Goal: Register for event/course

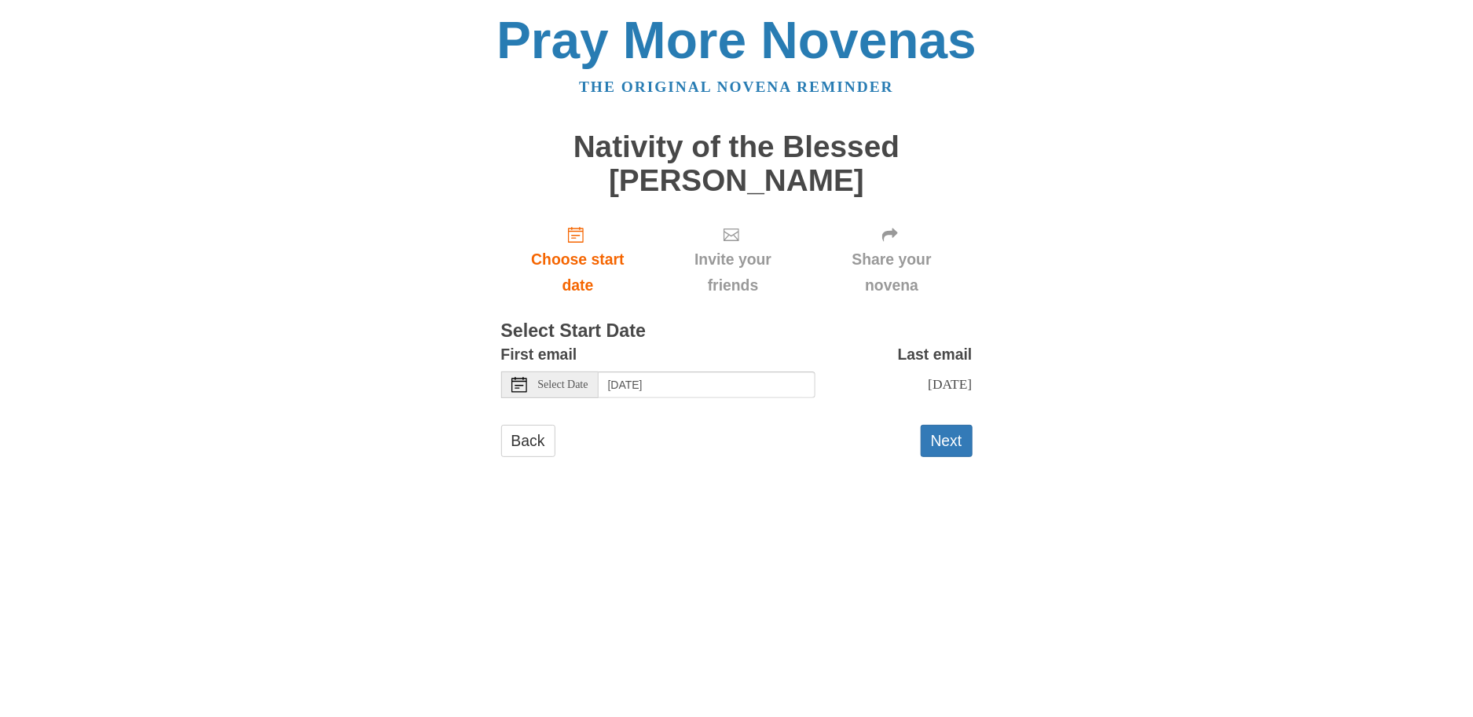
drag, startPoint x: 947, startPoint y: 343, endPoint x: 786, endPoint y: 369, distance: 163.3
click at [823, 425] on div "Back Next" at bounding box center [736, 448] width 471 height 47
click at [540, 380] on span "Select Date" at bounding box center [563, 385] width 50 height 11
click at [959, 425] on button "Next" at bounding box center [947, 441] width 52 height 32
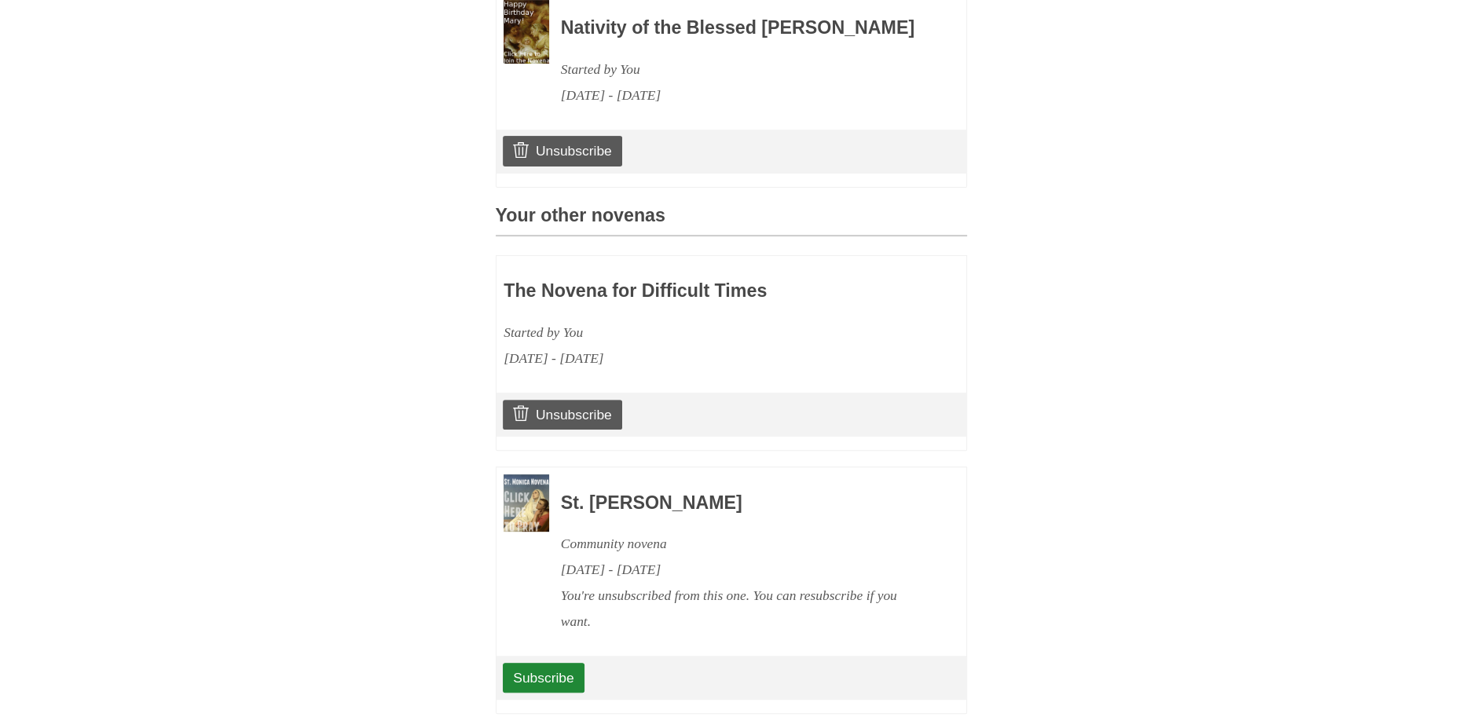
scroll to position [535, 0]
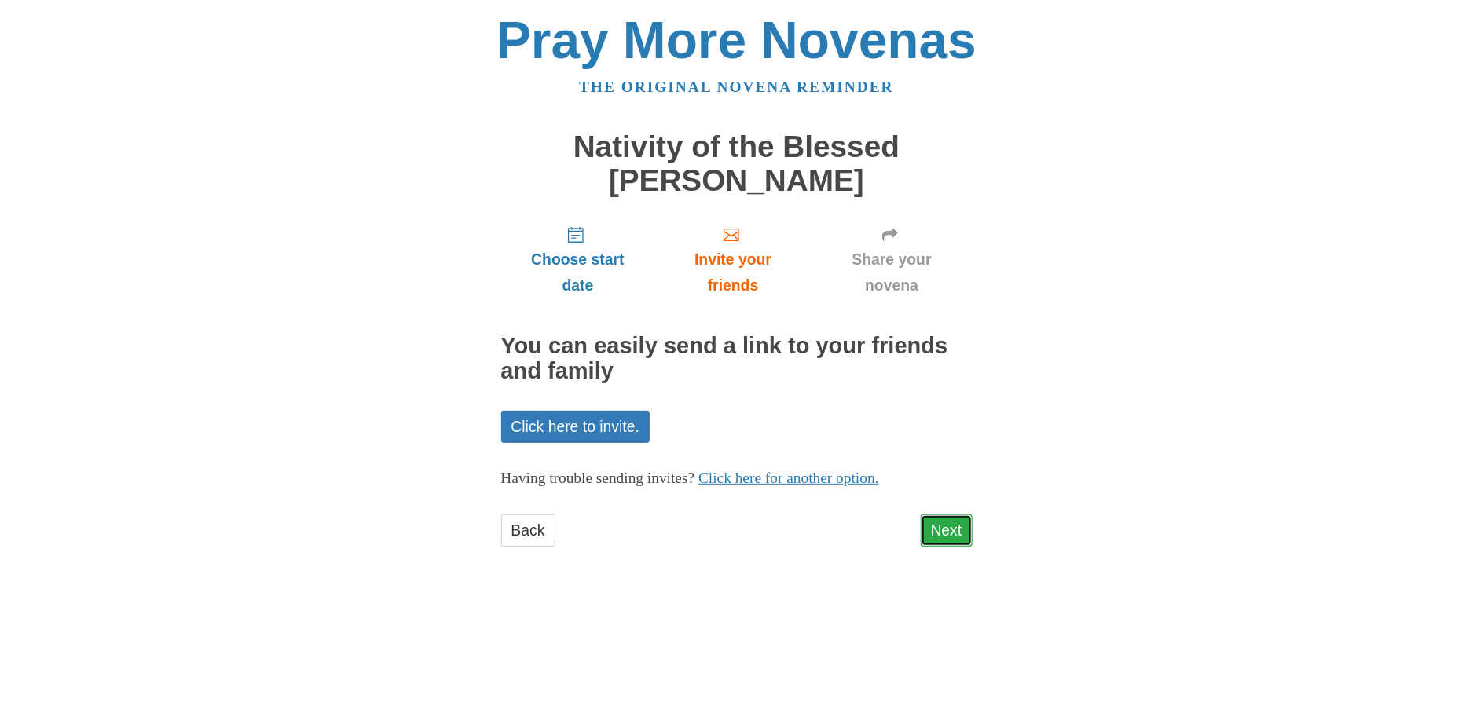
click at [953, 515] on link "Next" at bounding box center [947, 531] width 52 height 32
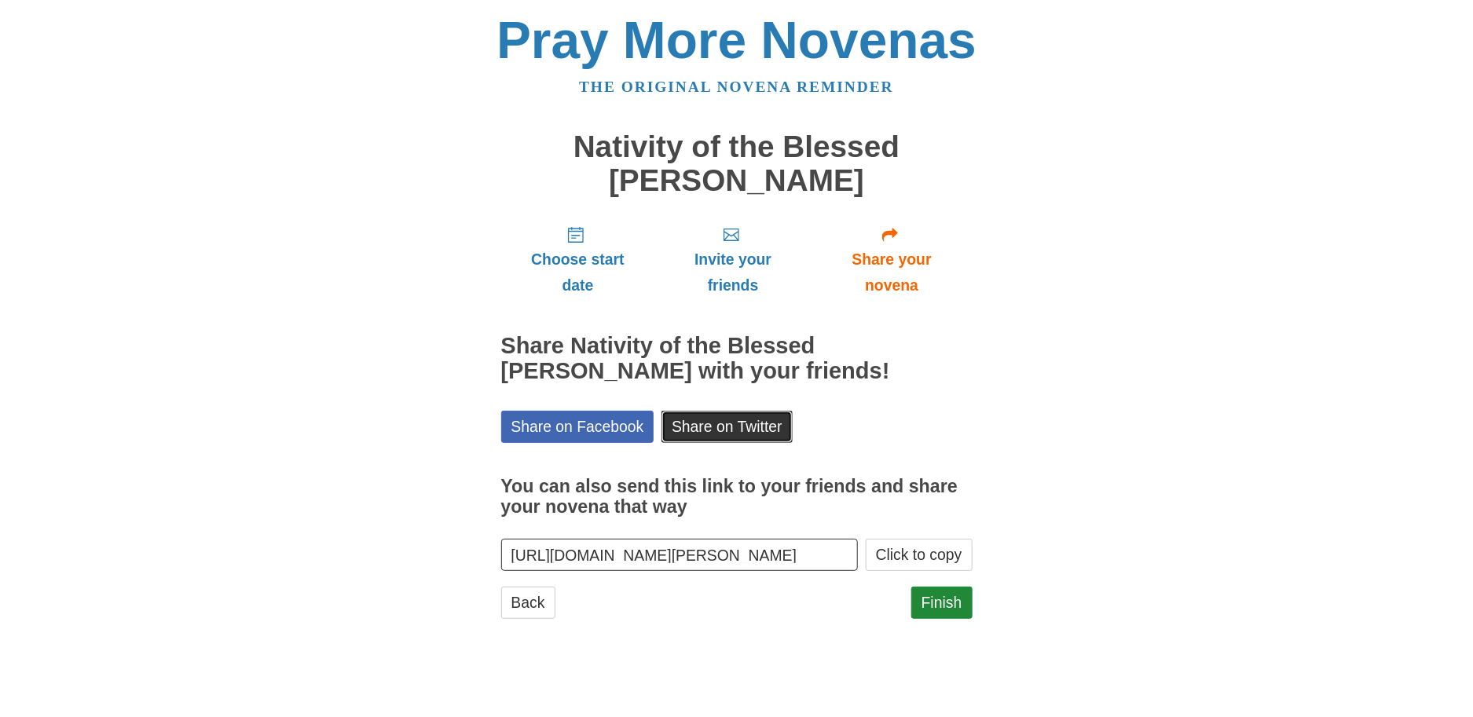
click at [708, 411] on link "Share on Twitter" at bounding box center [727, 427] width 131 height 32
